Goal: Task Accomplishment & Management: Manage account settings

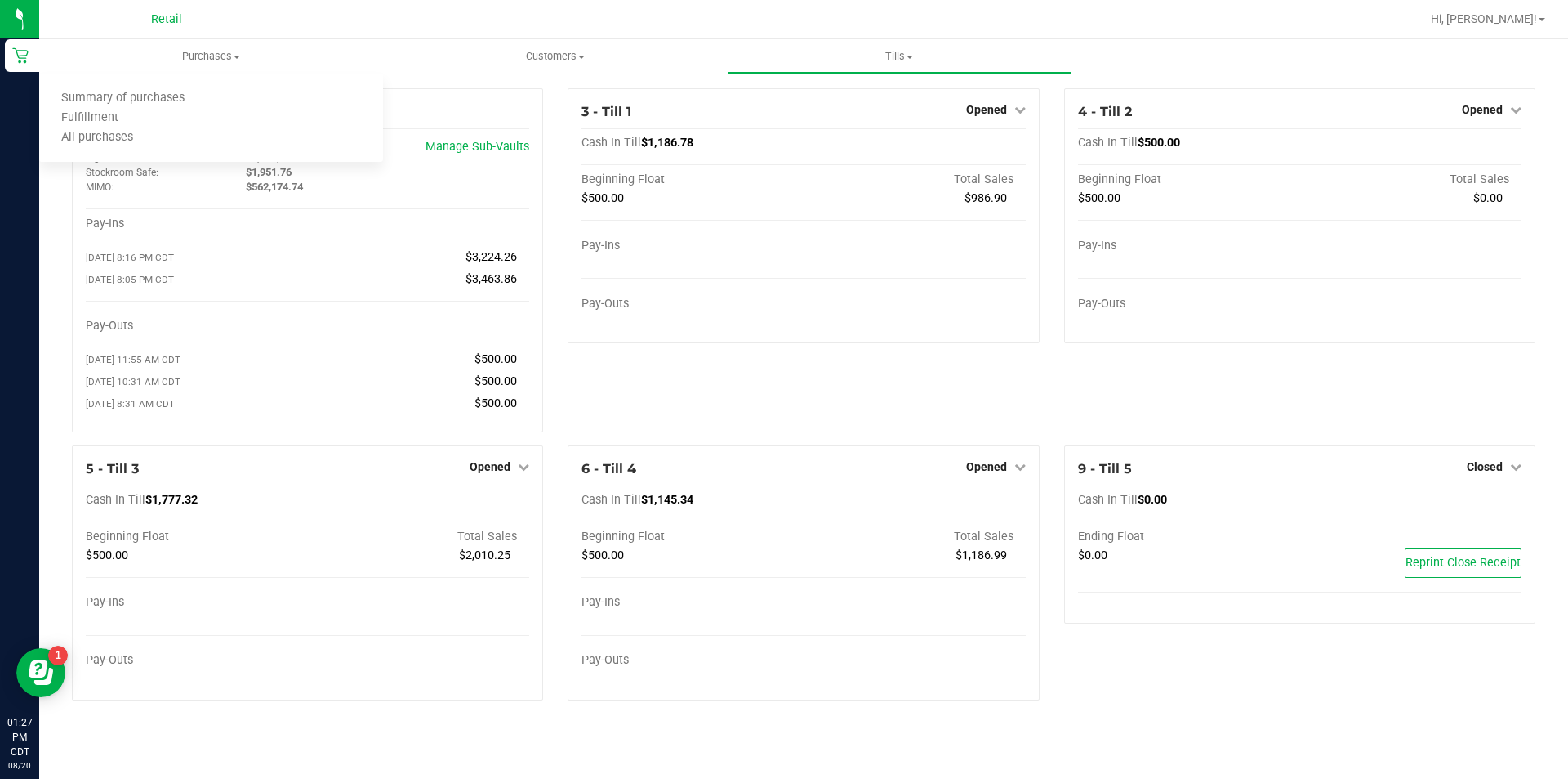
click at [142, 96] on span "Summary of purchases" at bounding box center [124, 98] width 168 height 14
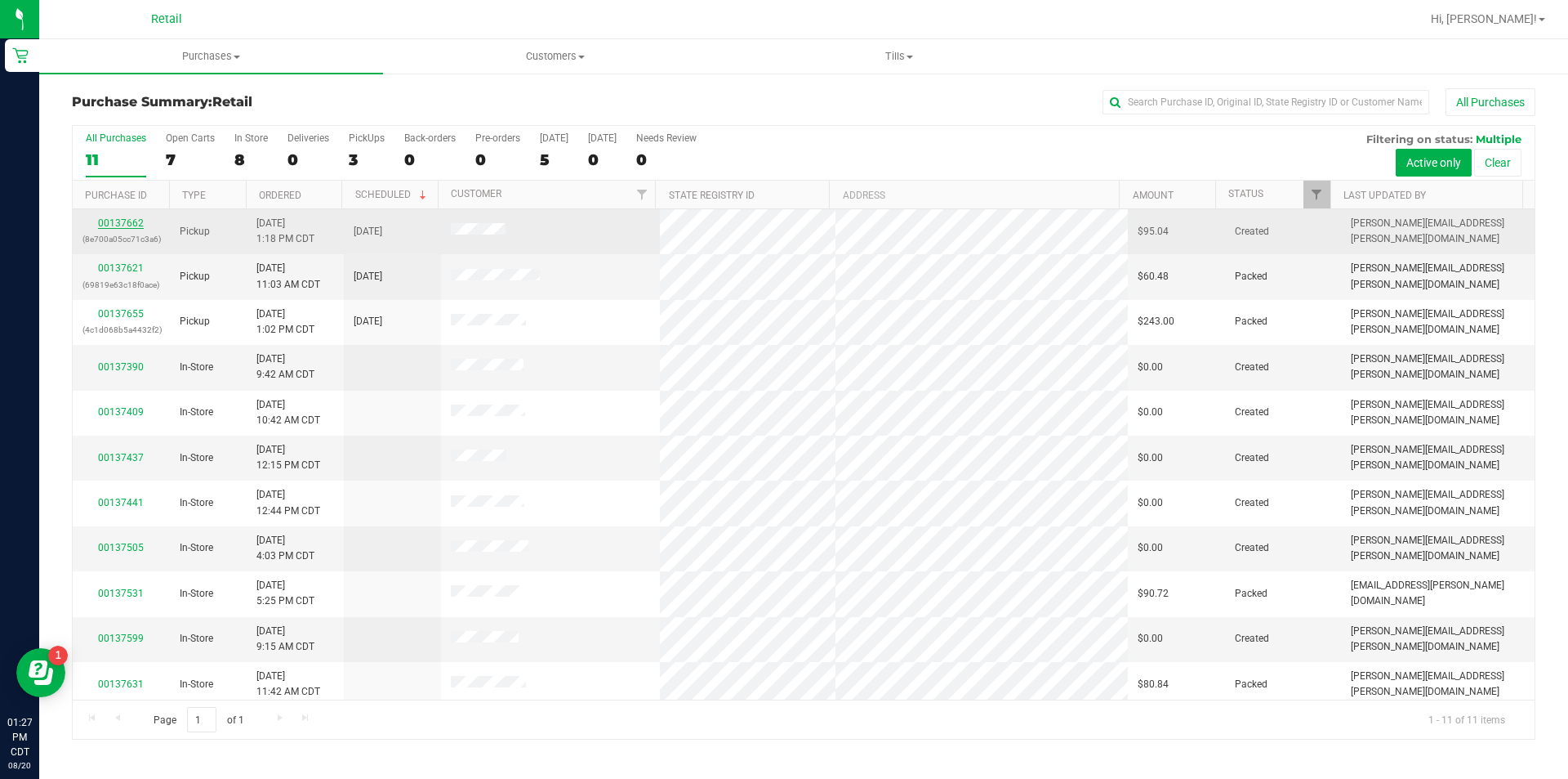
click at [119, 221] on link "00137662" at bounding box center [121, 223] width 46 height 11
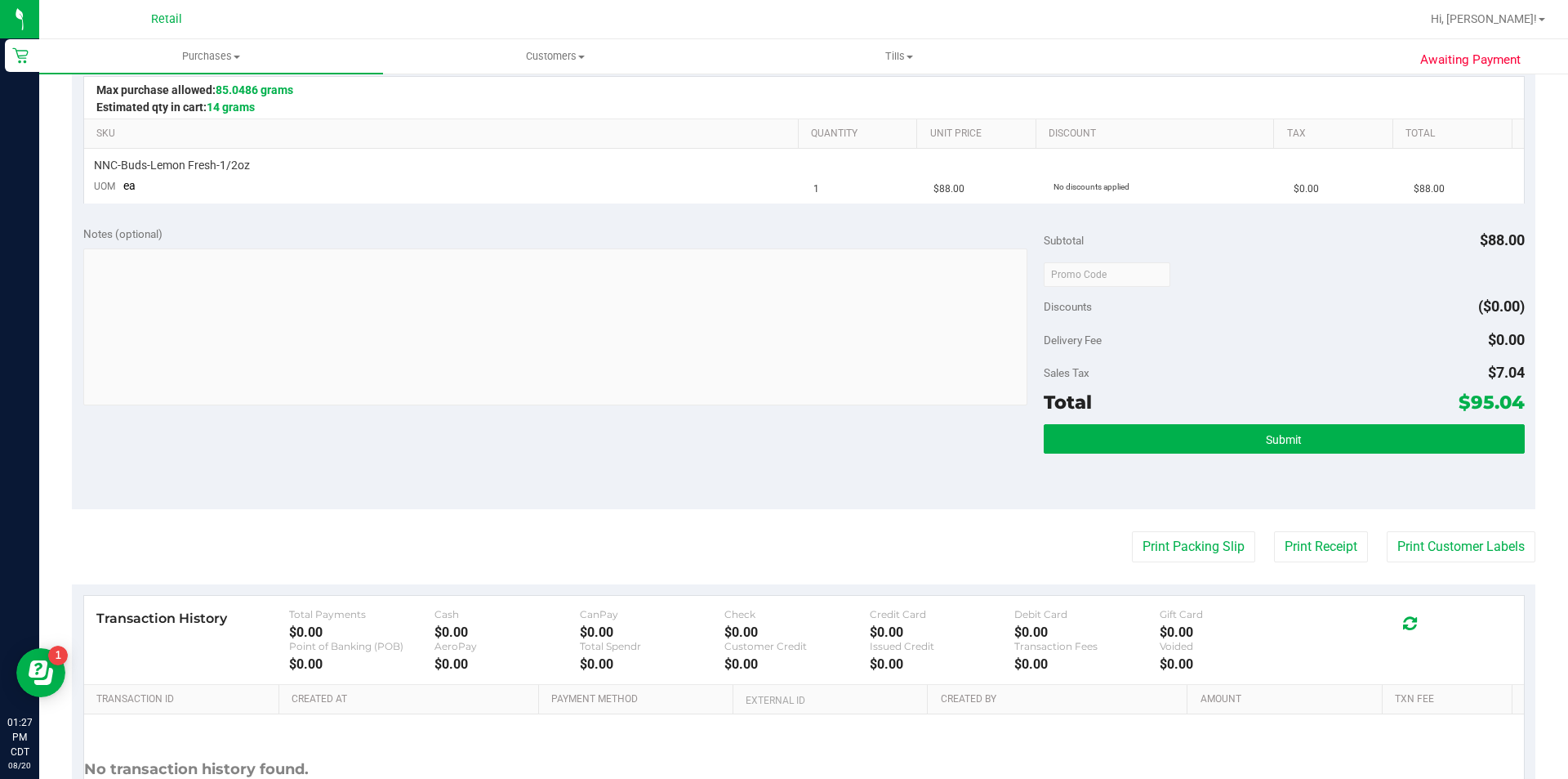
scroll to position [368, 0]
click at [1177, 447] on button "Submit" at bounding box center [1283, 439] width 480 height 29
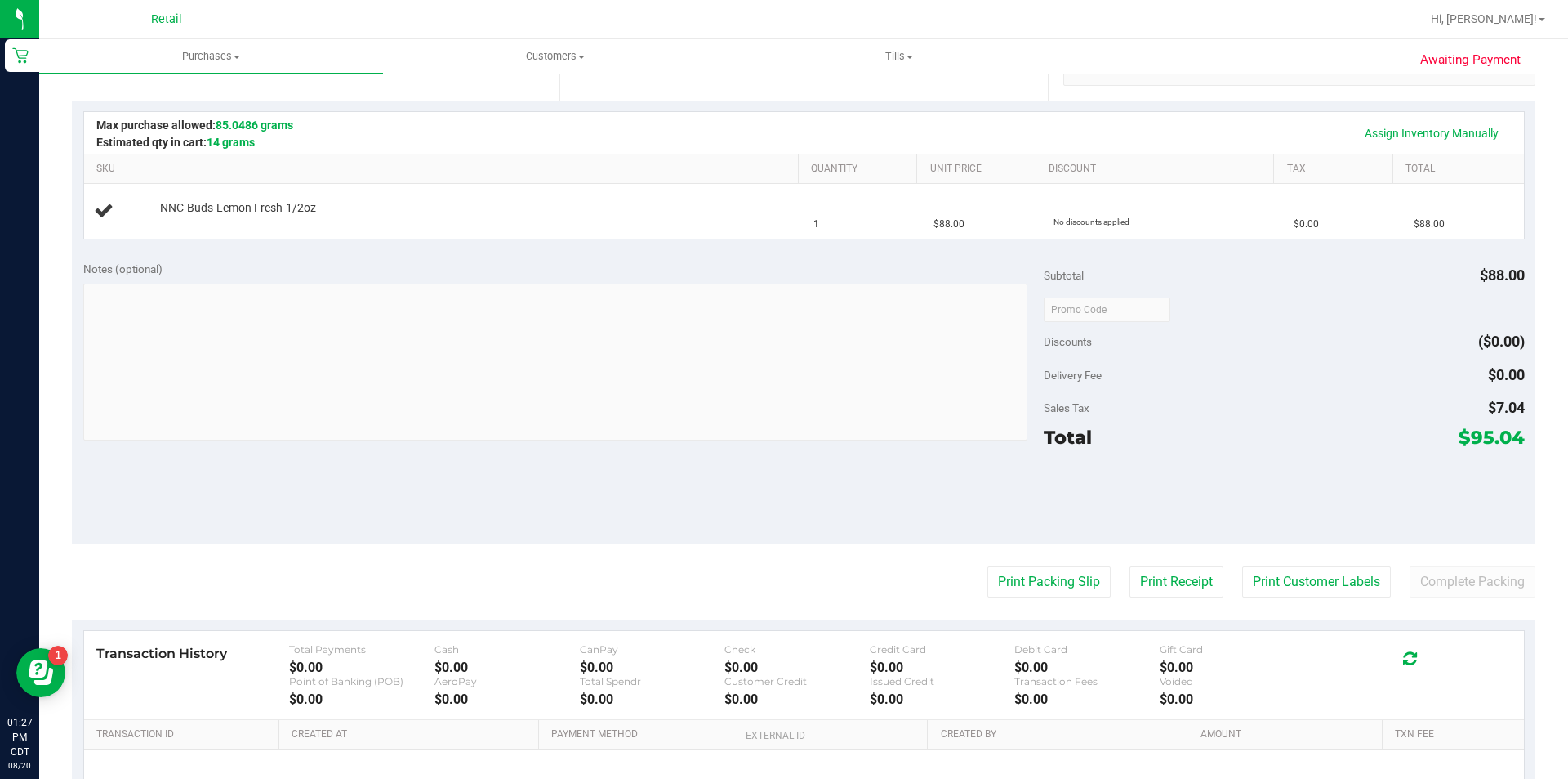
scroll to position [332, 0]
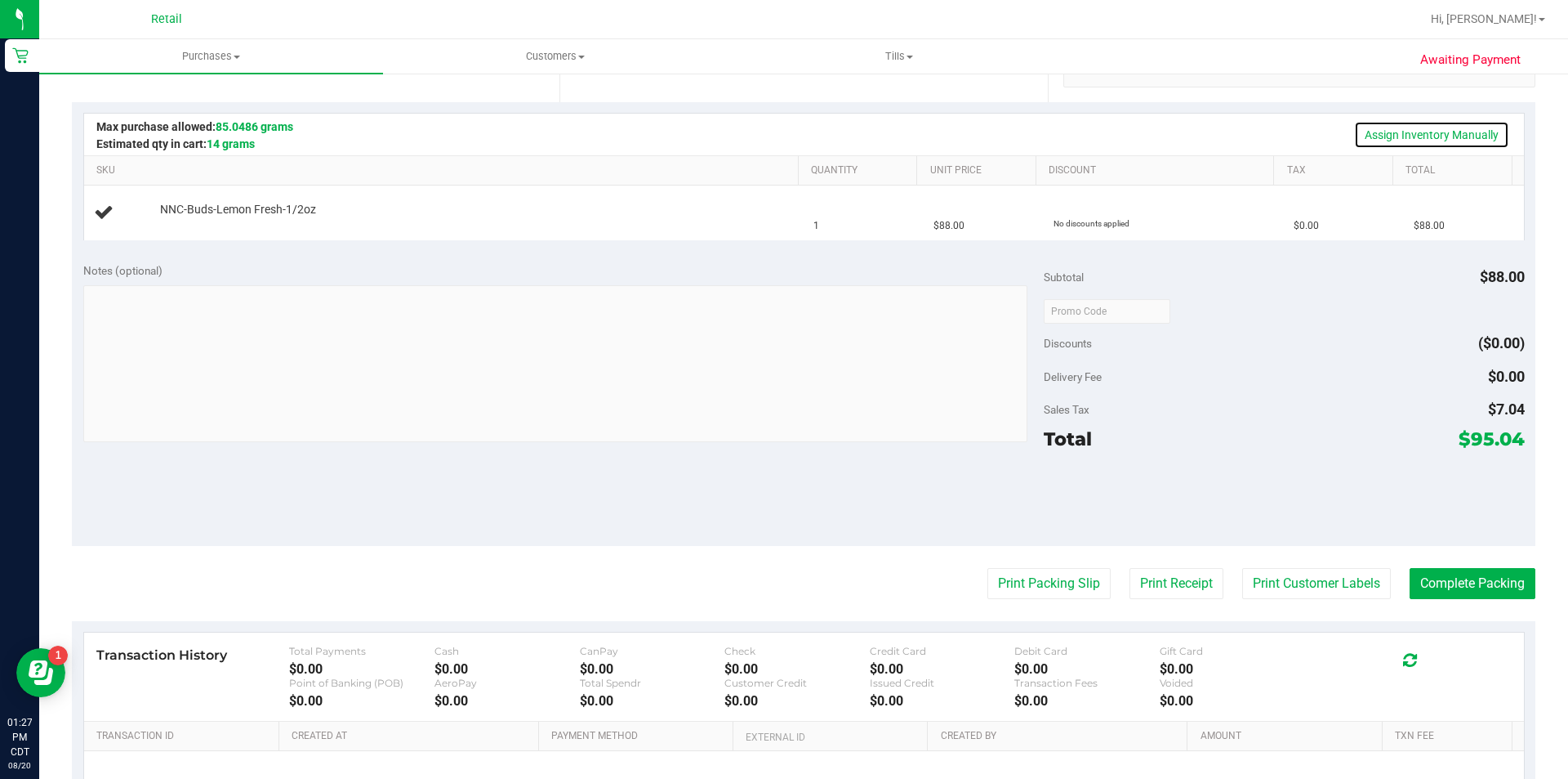
click at [1413, 139] on link "Assign Inventory Manually" at bounding box center [1431, 134] width 156 height 27
click at [192, 219] on link "Add Package" at bounding box center [190, 221] width 58 height 11
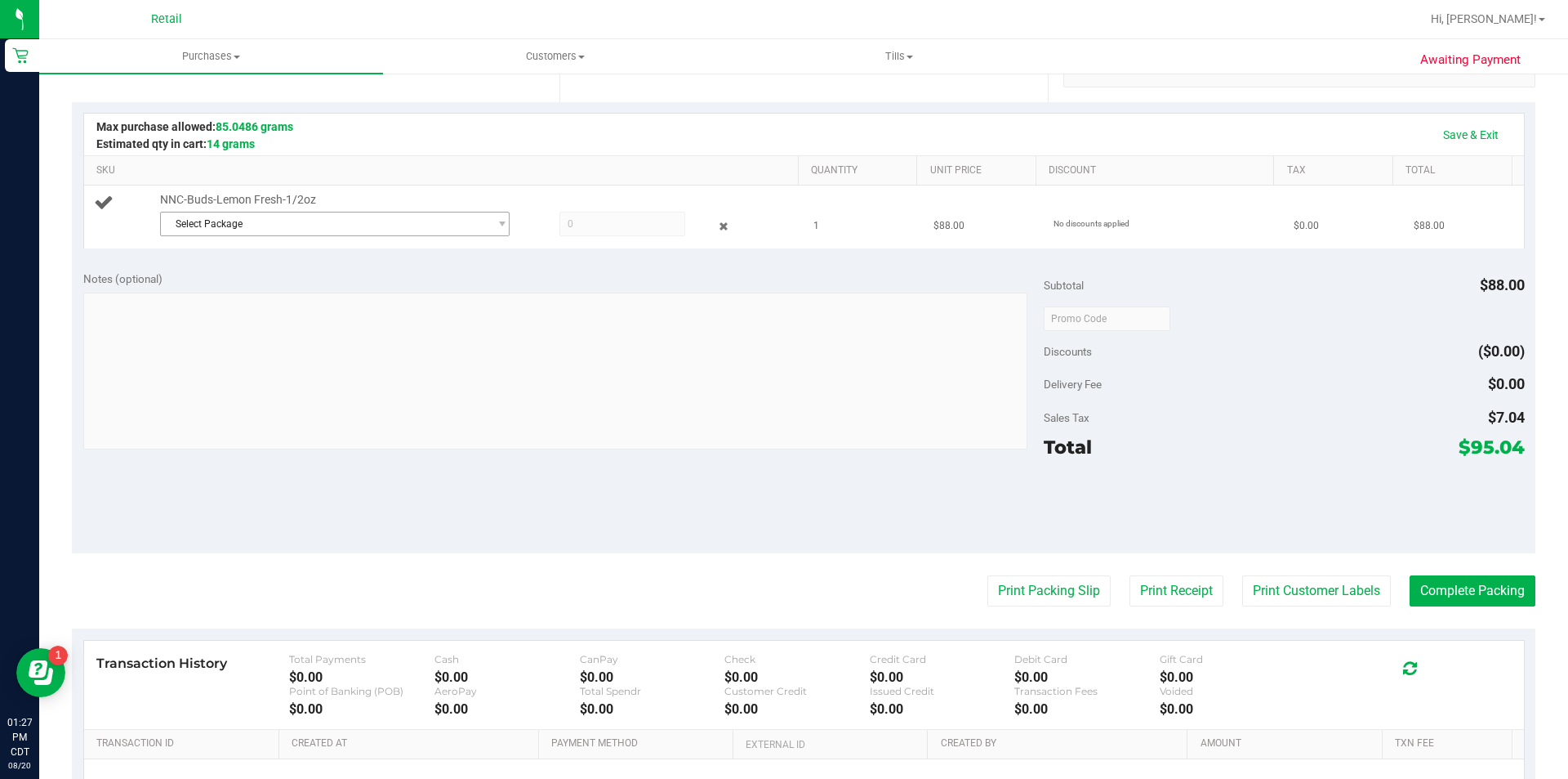
click at [355, 222] on span "Select Package" at bounding box center [324, 224] width 327 height 23
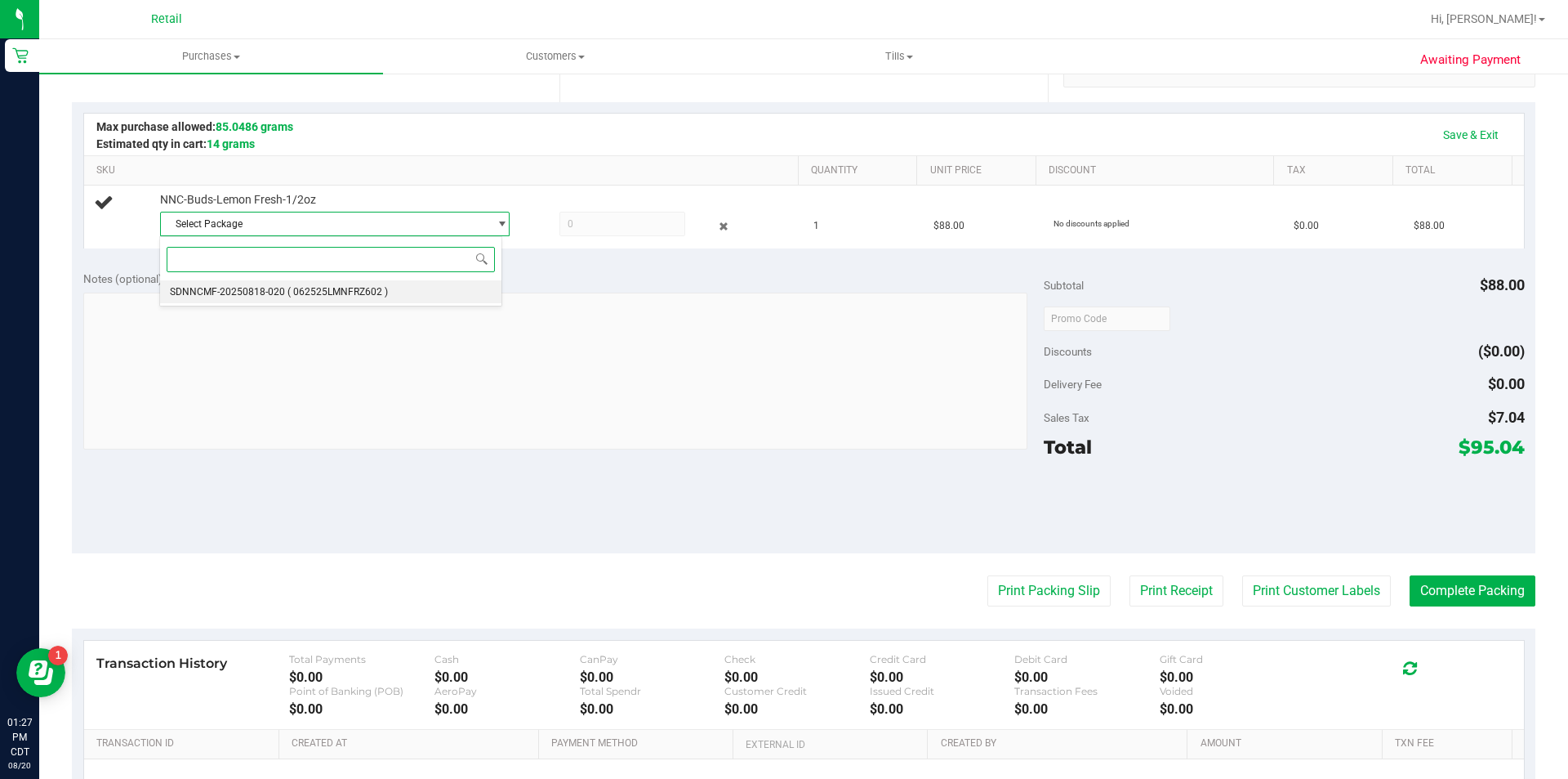
click at [351, 294] on span "( 062525LMNFRZ602 )" at bounding box center [338, 291] width 101 height 11
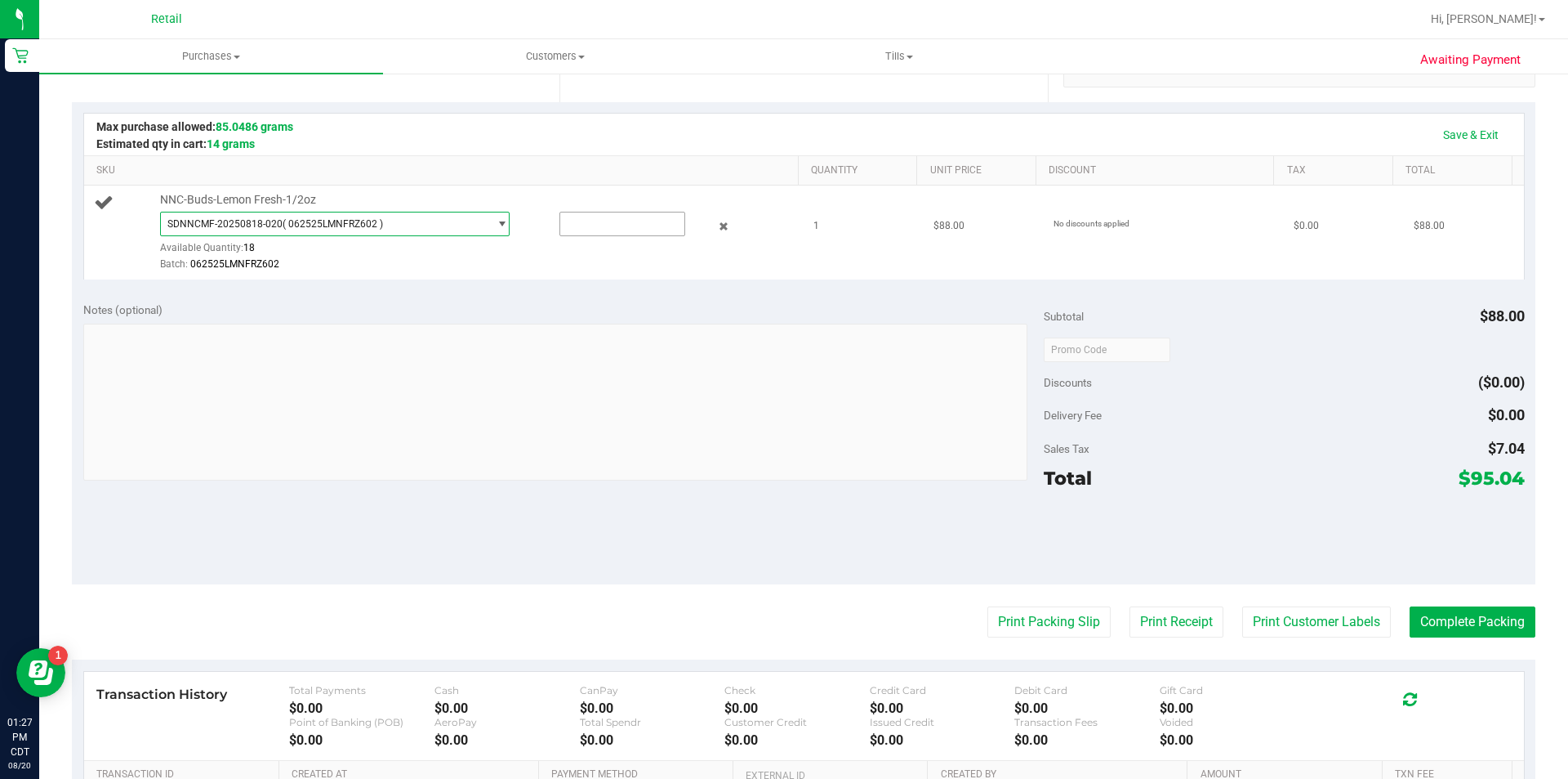
click at [586, 218] on input "text" at bounding box center [622, 224] width 124 height 23
type input "1"
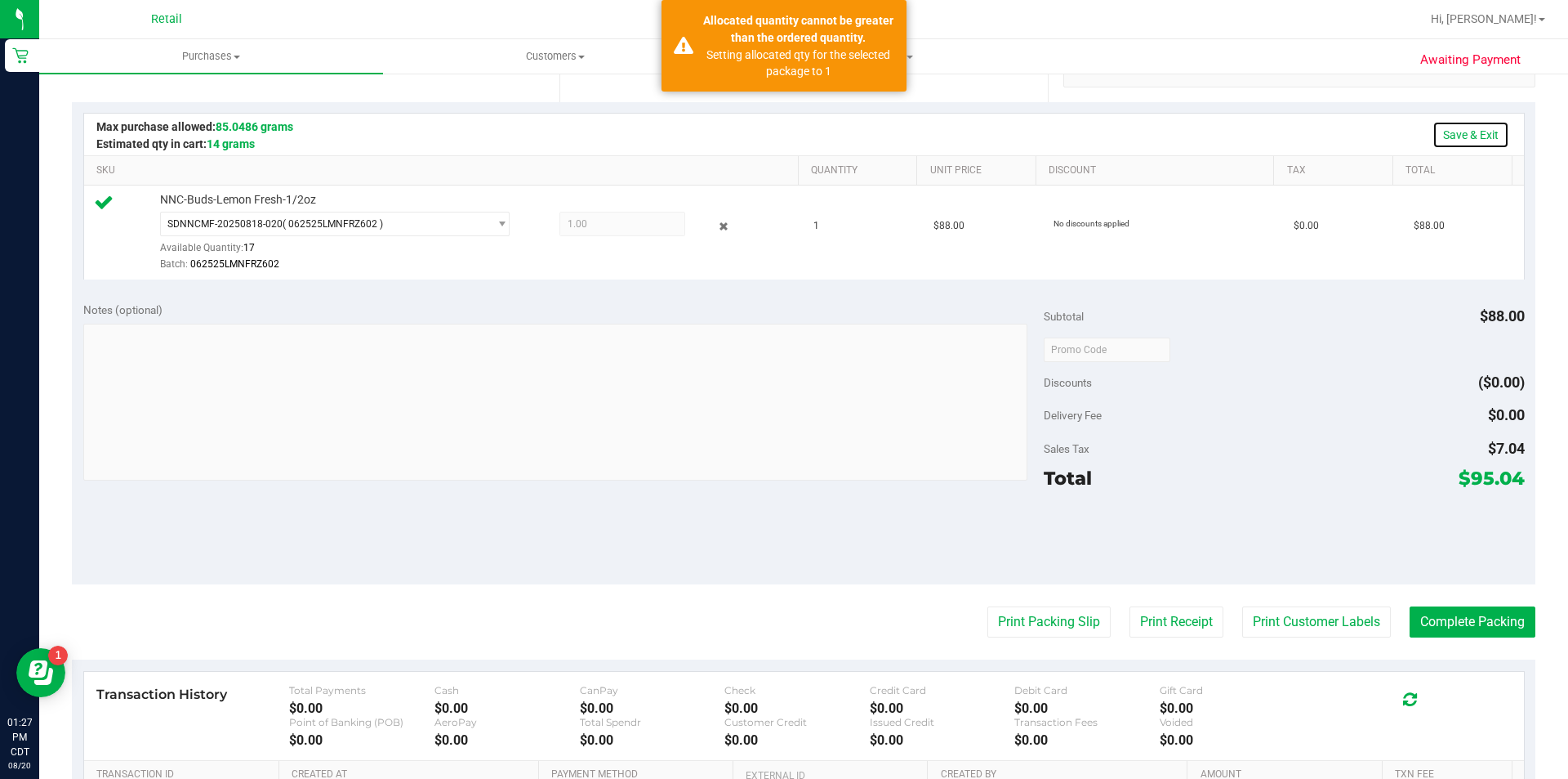
click at [1474, 135] on link "Save & Exit" at bounding box center [1471, 134] width 76 height 27
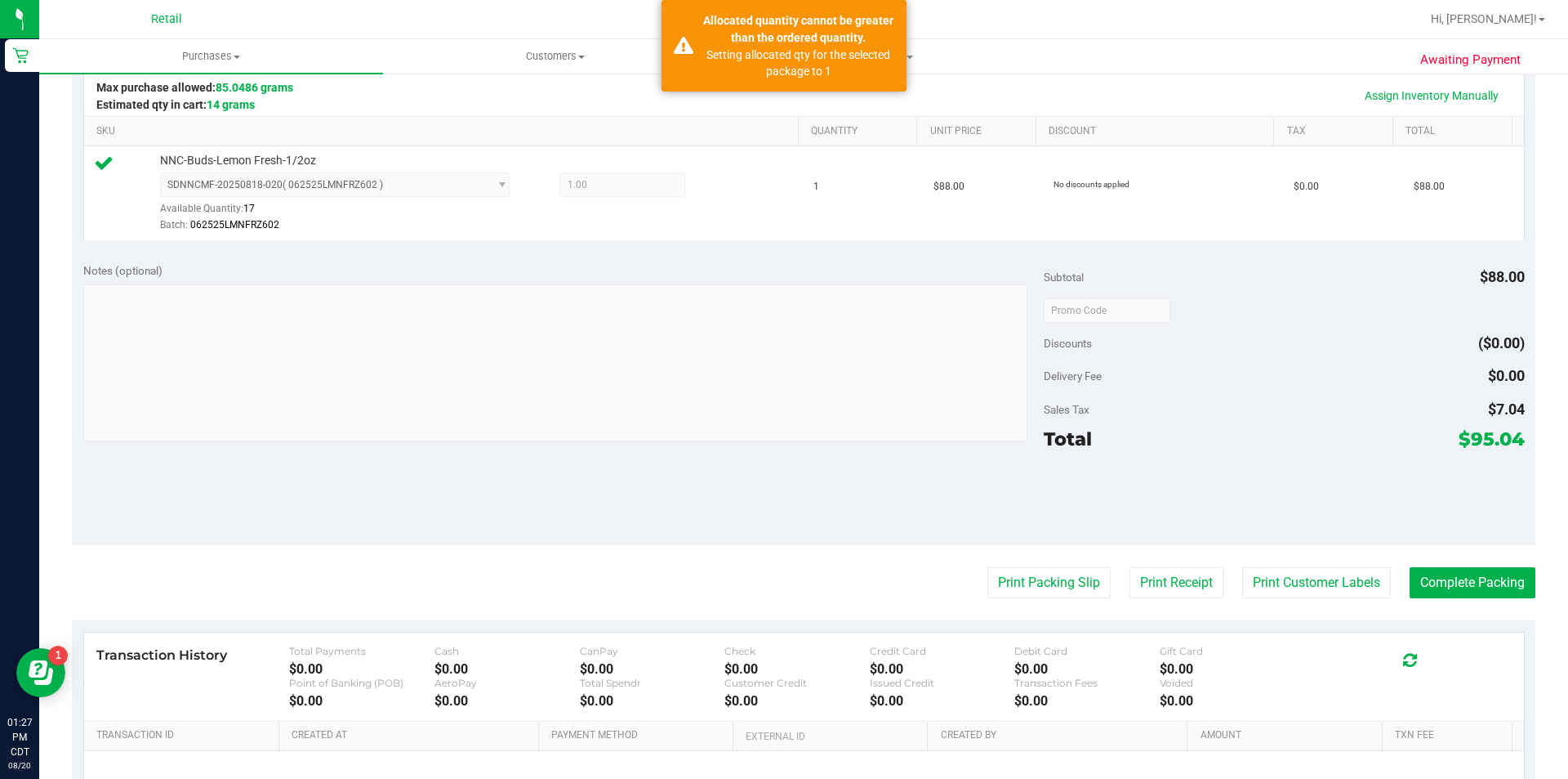
scroll to position [374, 0]
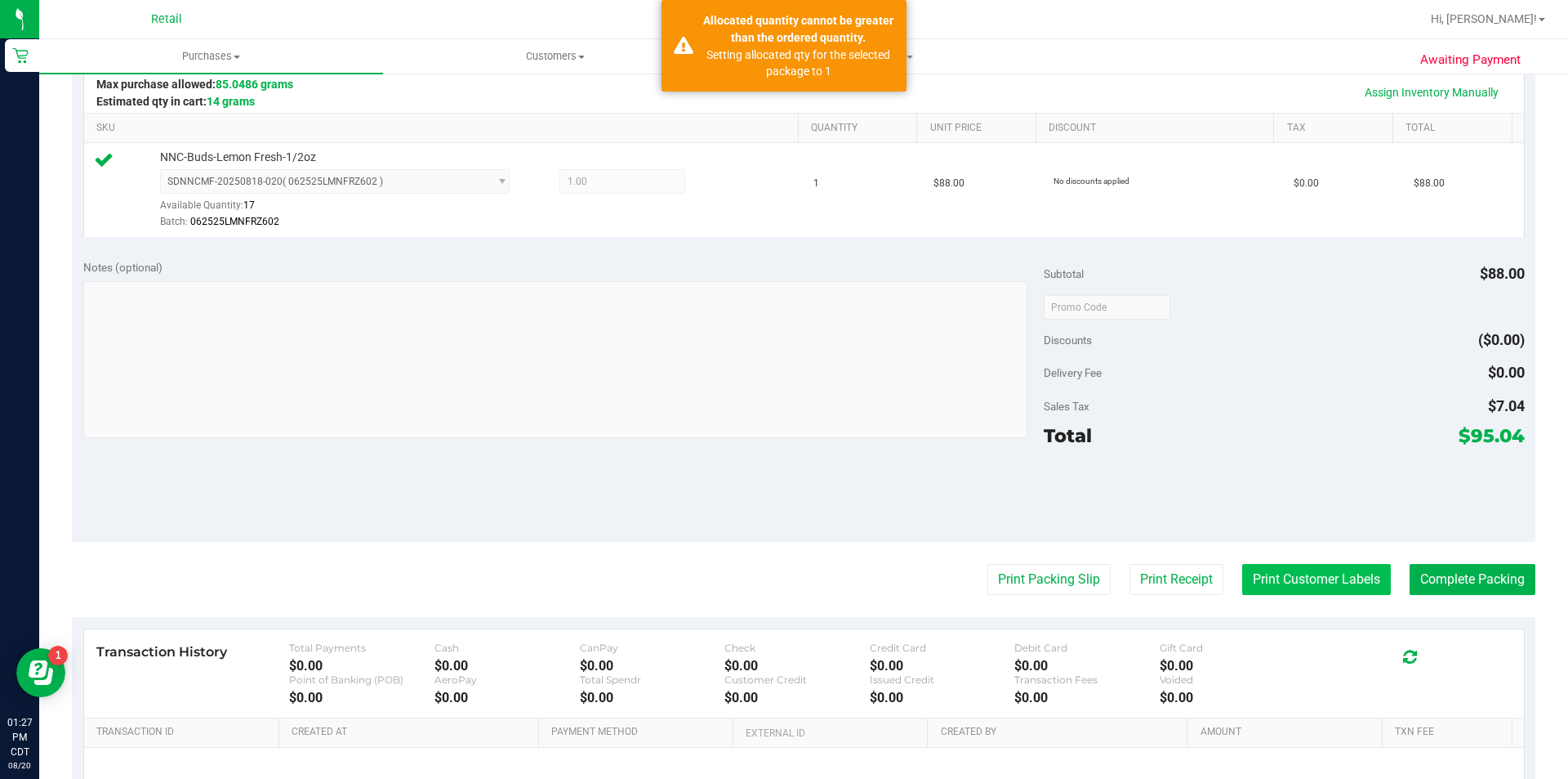
click at [1267, 580] on button "Print Customer Labels" at bounding box center [1317, 579] width 149 height 31
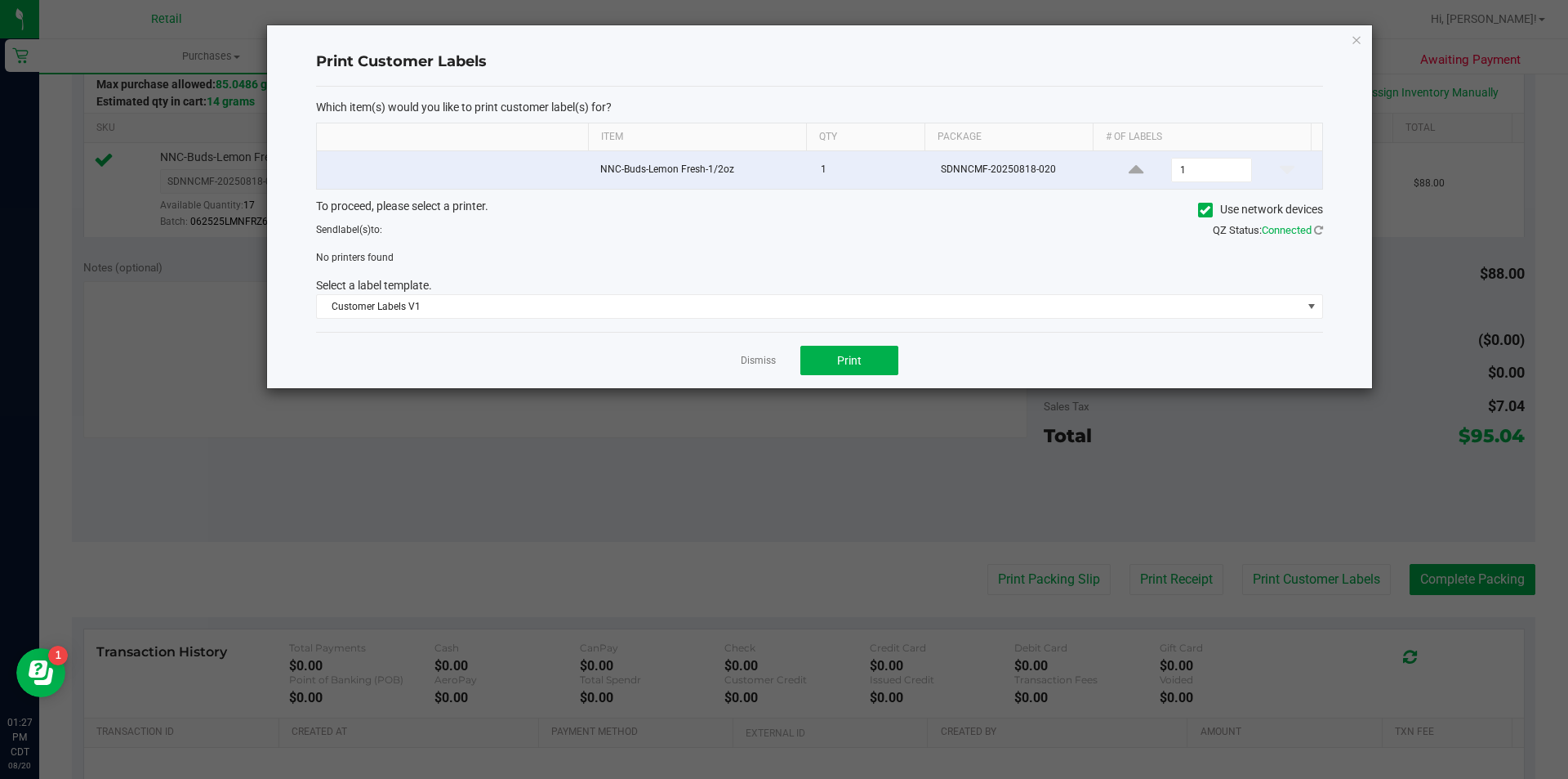
click at [1203, 210] on icon at bounding box center [1205, 210] width 10 height 0
click at [0, 0] on input "Use network devices" at bounding box center [0, 0] width 0 height 0
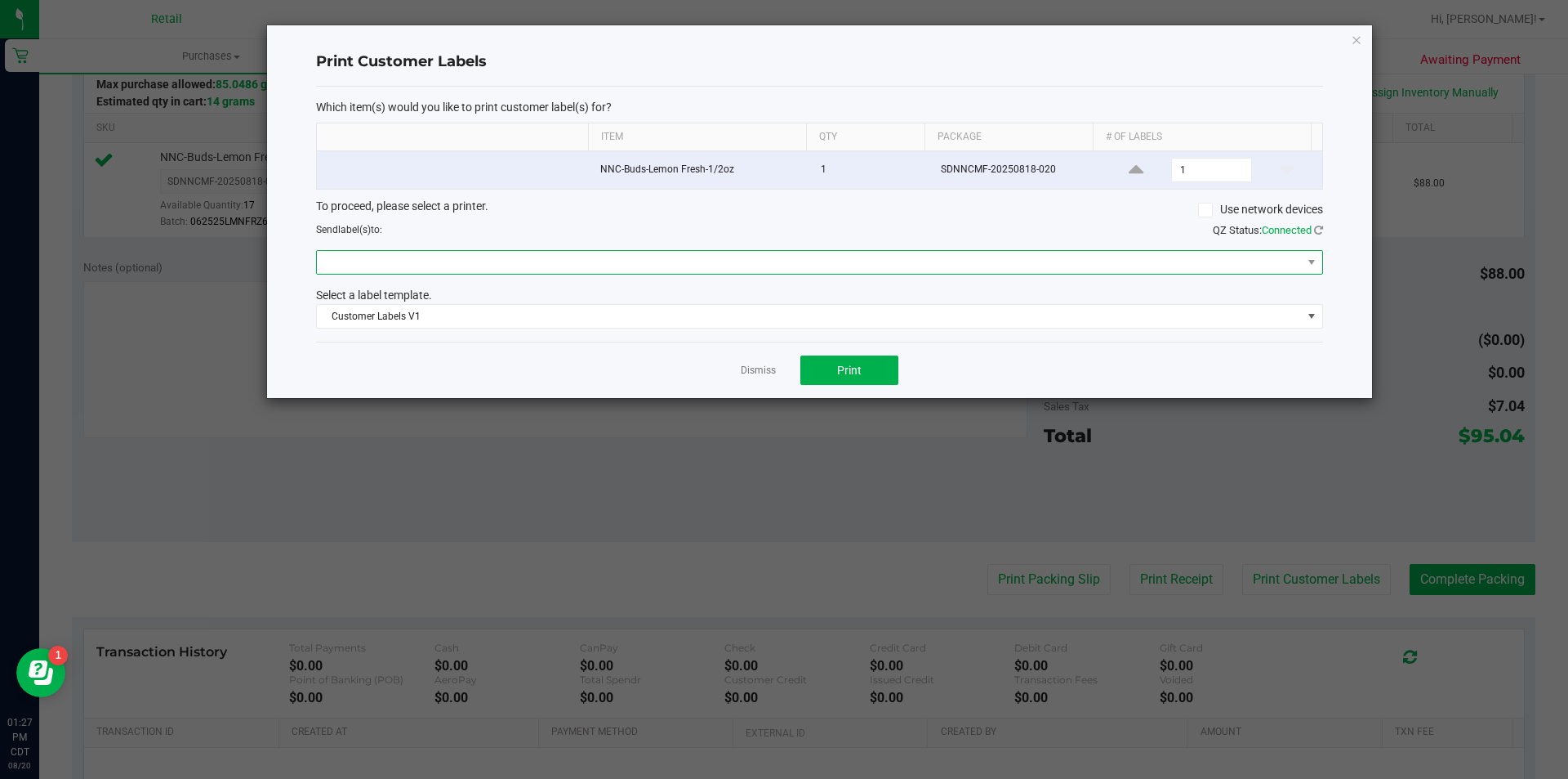
click at [923, 272] on span at bounding box center [809, 262] width 985 height 23
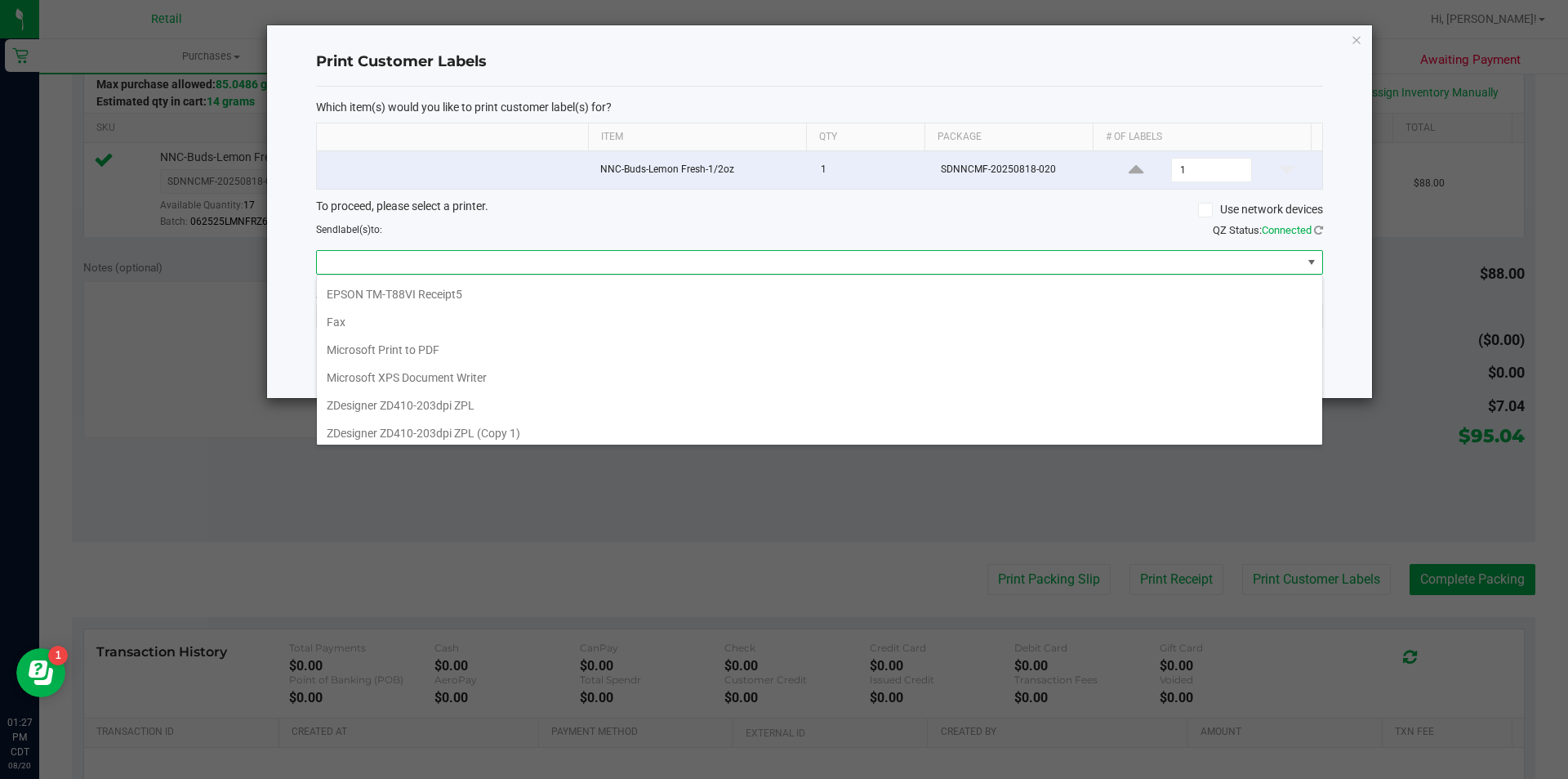
scroll to position [58, 0]
click at [583, 404] on ZPL "ZDesigner ZD410-203dpi ZPL" at bounding box center [819, 399] width 1005 height 27
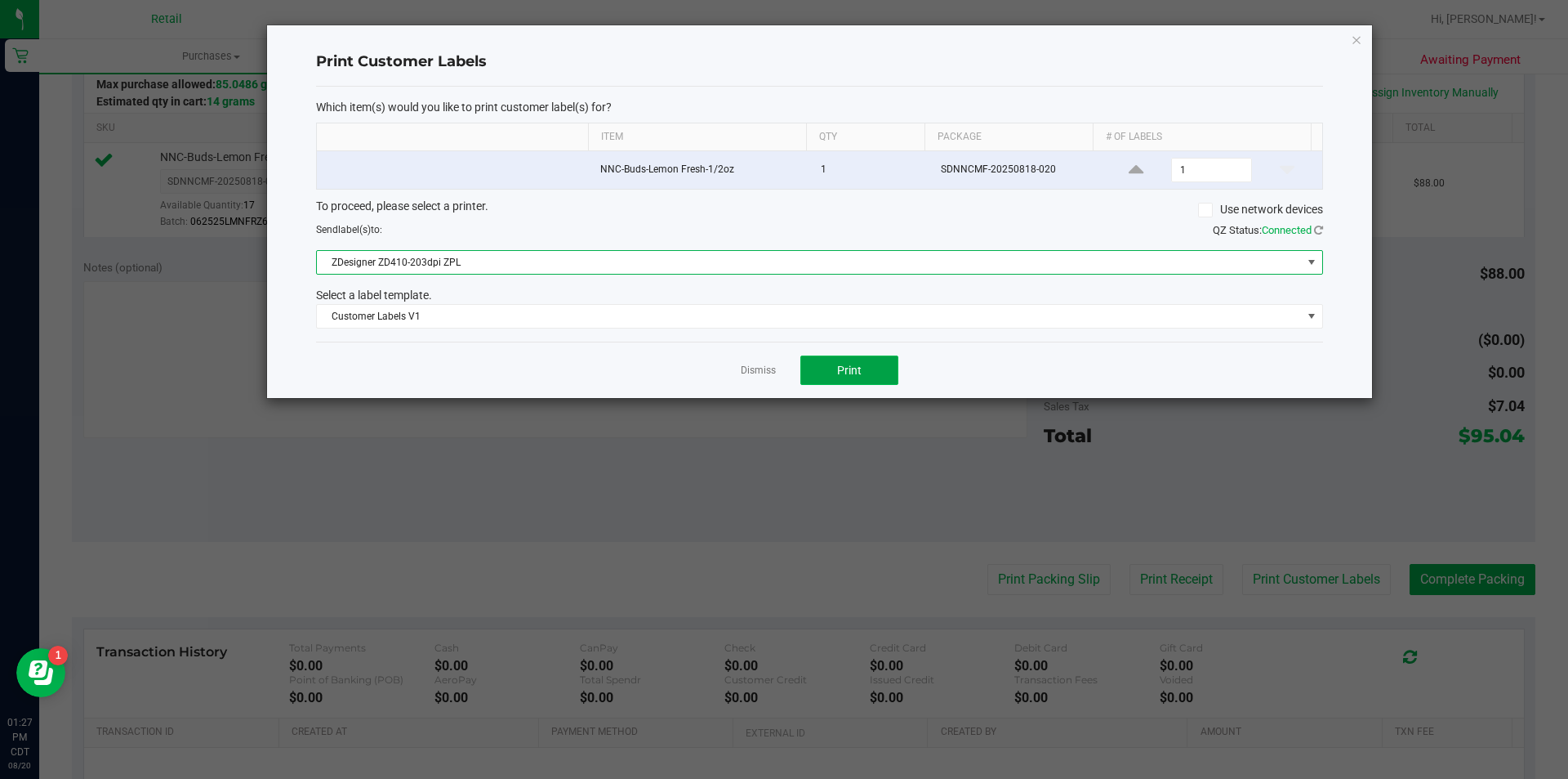
click at [865, 379] on button "Print" at bounding box center [850, 370] width 98 height 29
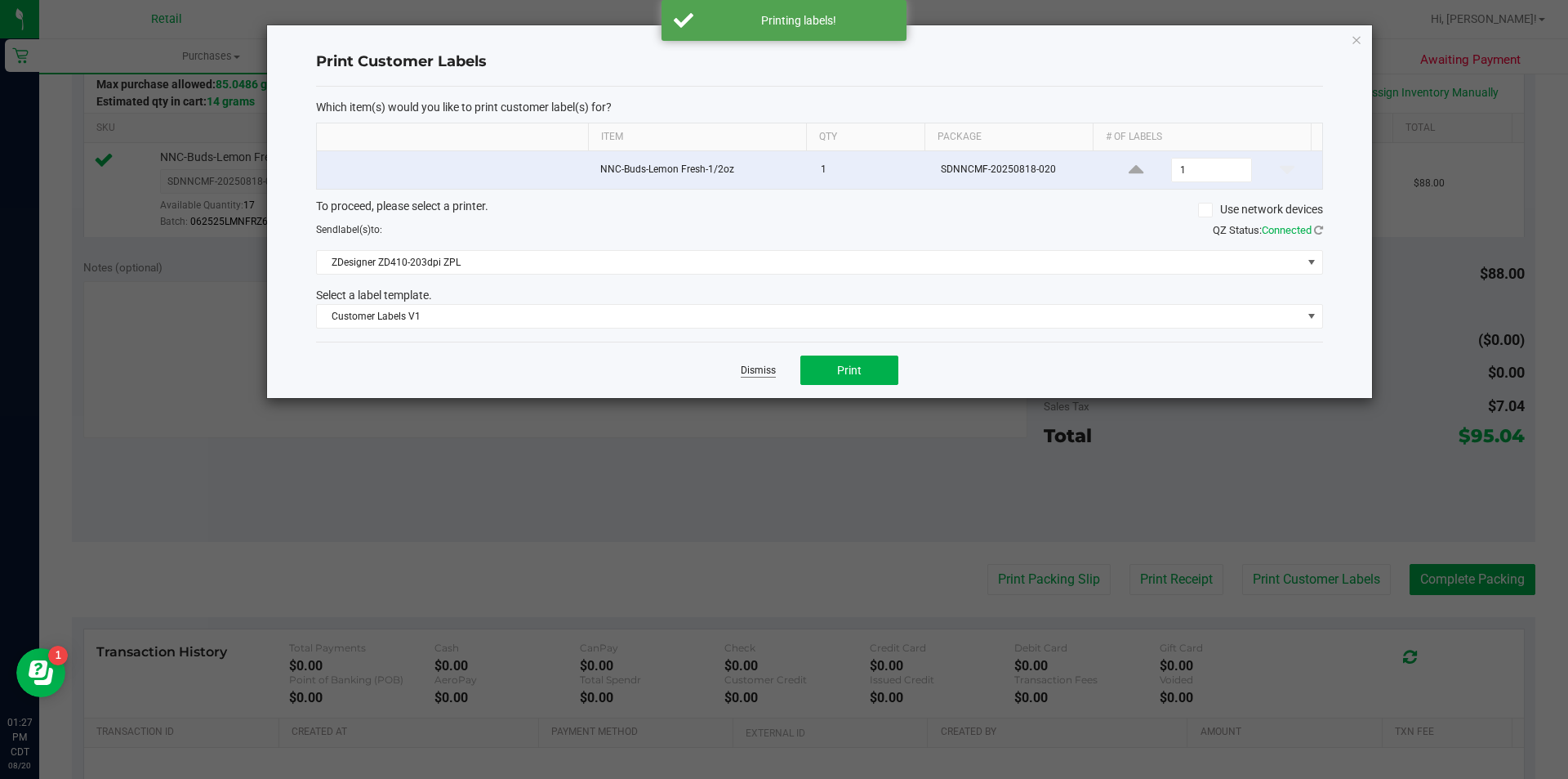
click at [749, 370] on link "Dismiss" at bounding box center [758, 371] width 35 height 14
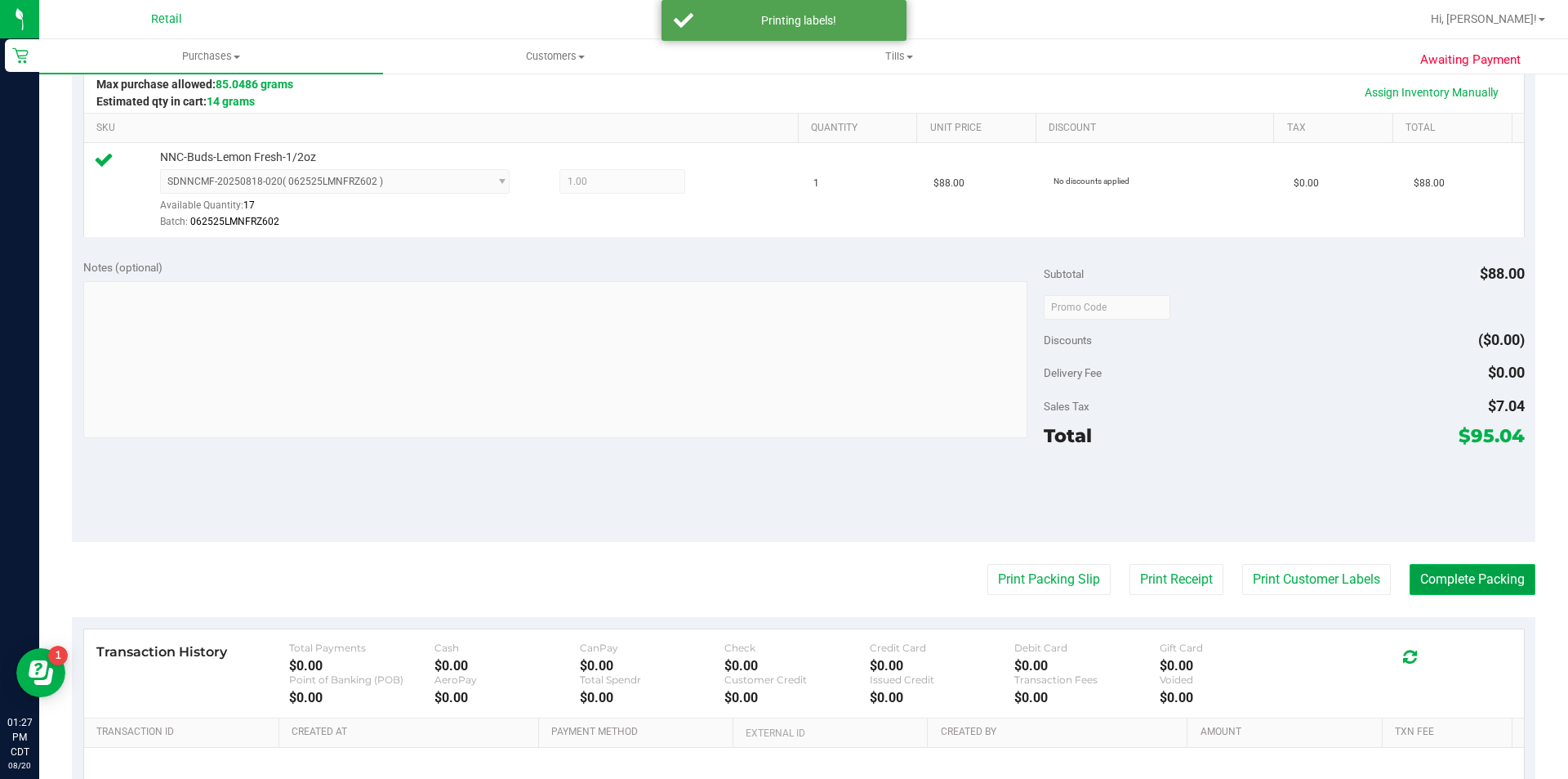
click at [1438, 578] on button "Complete Packing" at bounding box center [1472, 579] width 125 height 31
